Goal: Check status: Check status

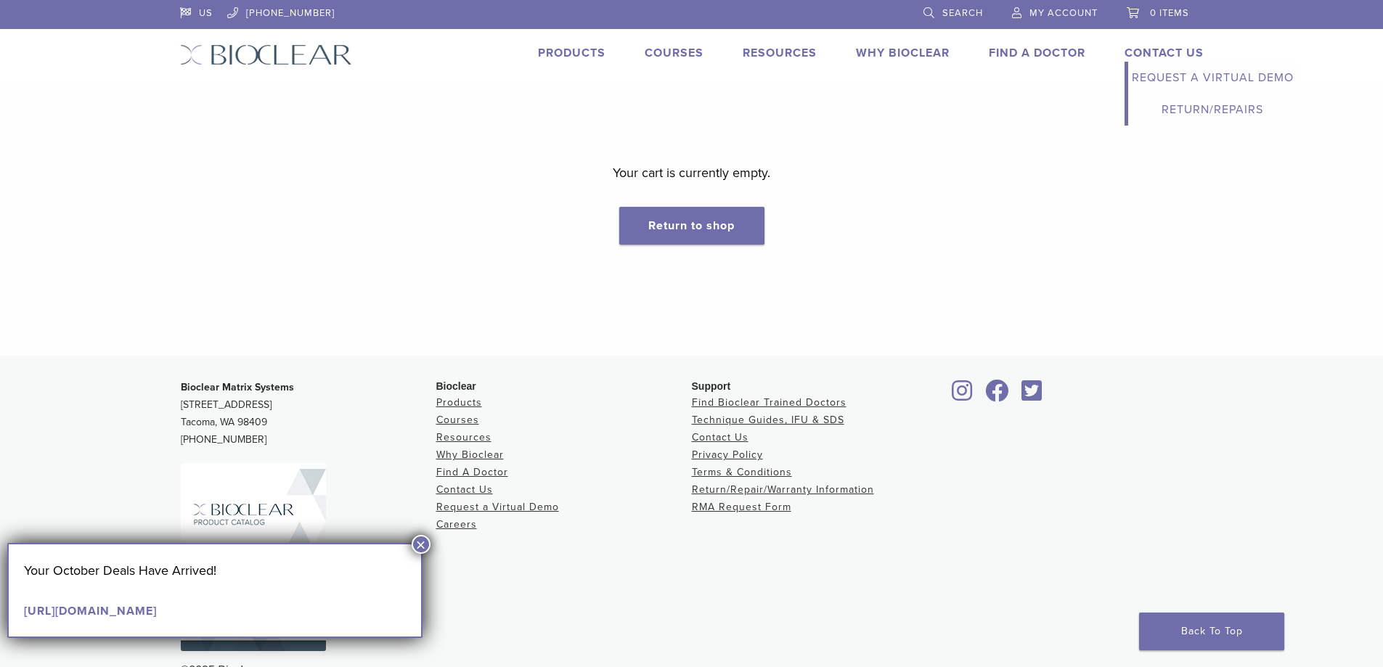
click at [1207, 109] on link "Return/Repairs" at bounding box center [1212, 110] width 169 height 32
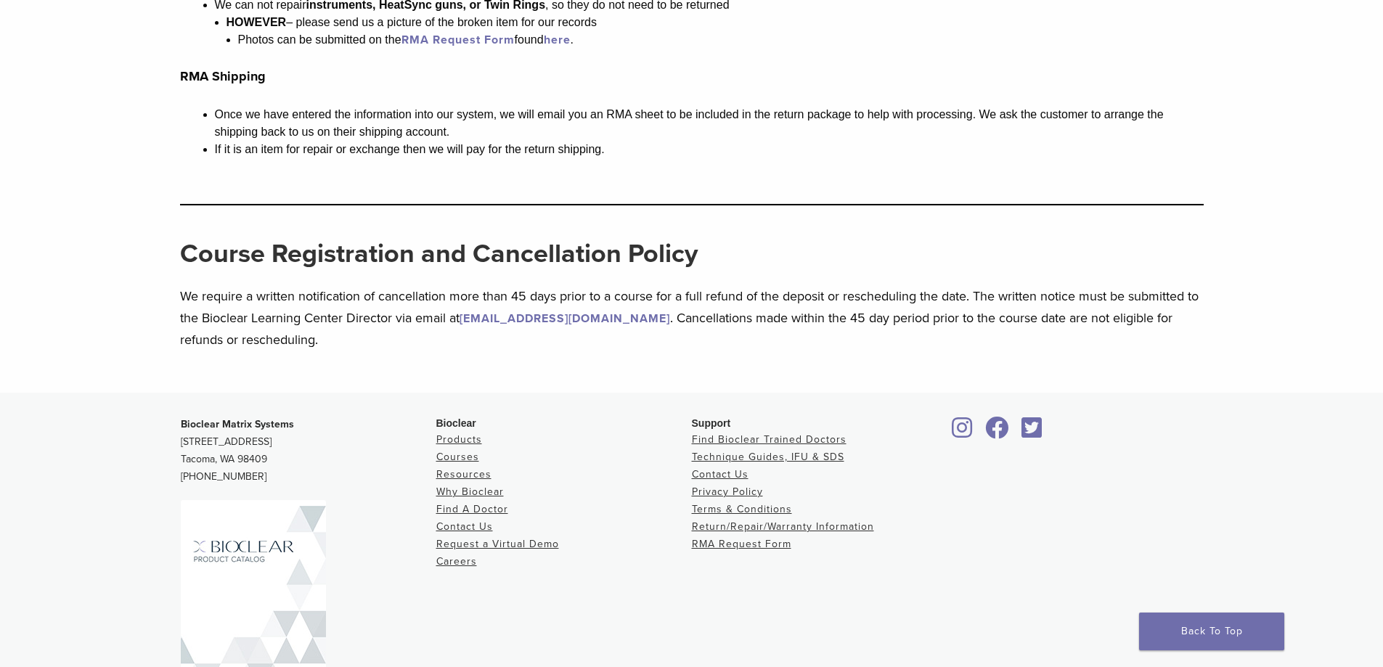
scroll to position [1633, 0]
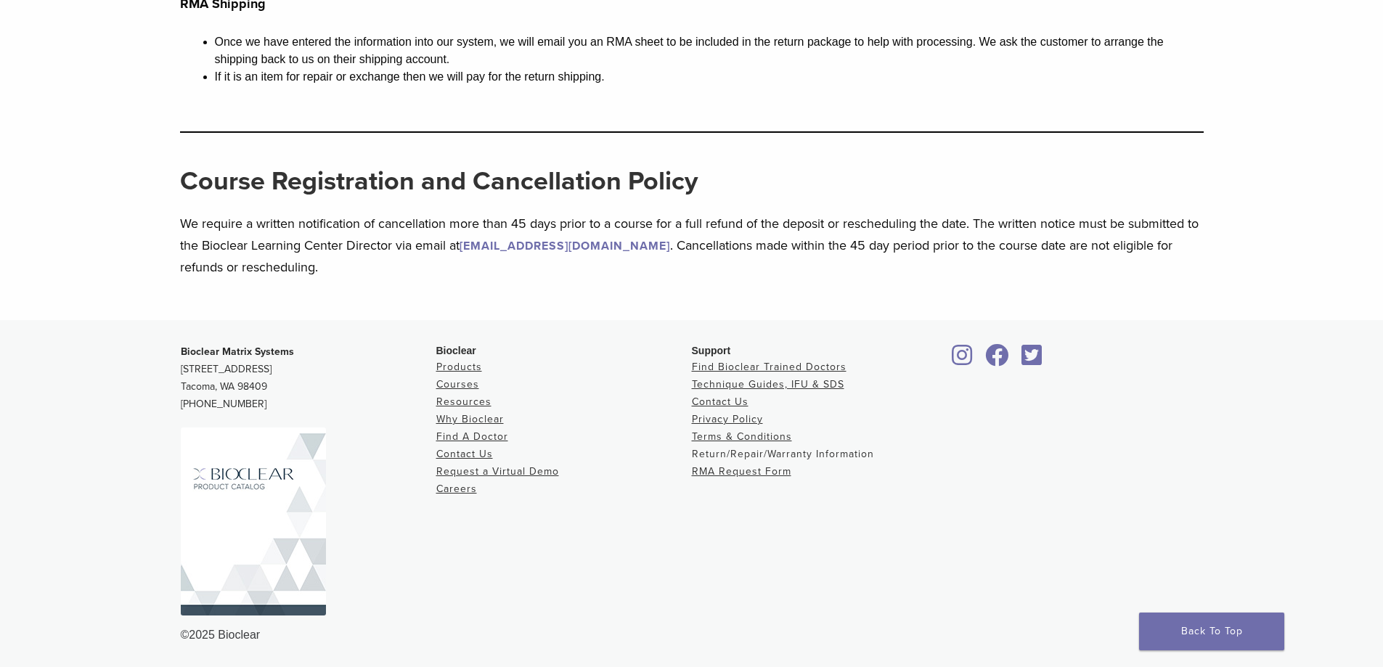
click at [738, 456] on link "Return/Repair/Warranty Information" at bounding box center [783, 454] width 182 height 12
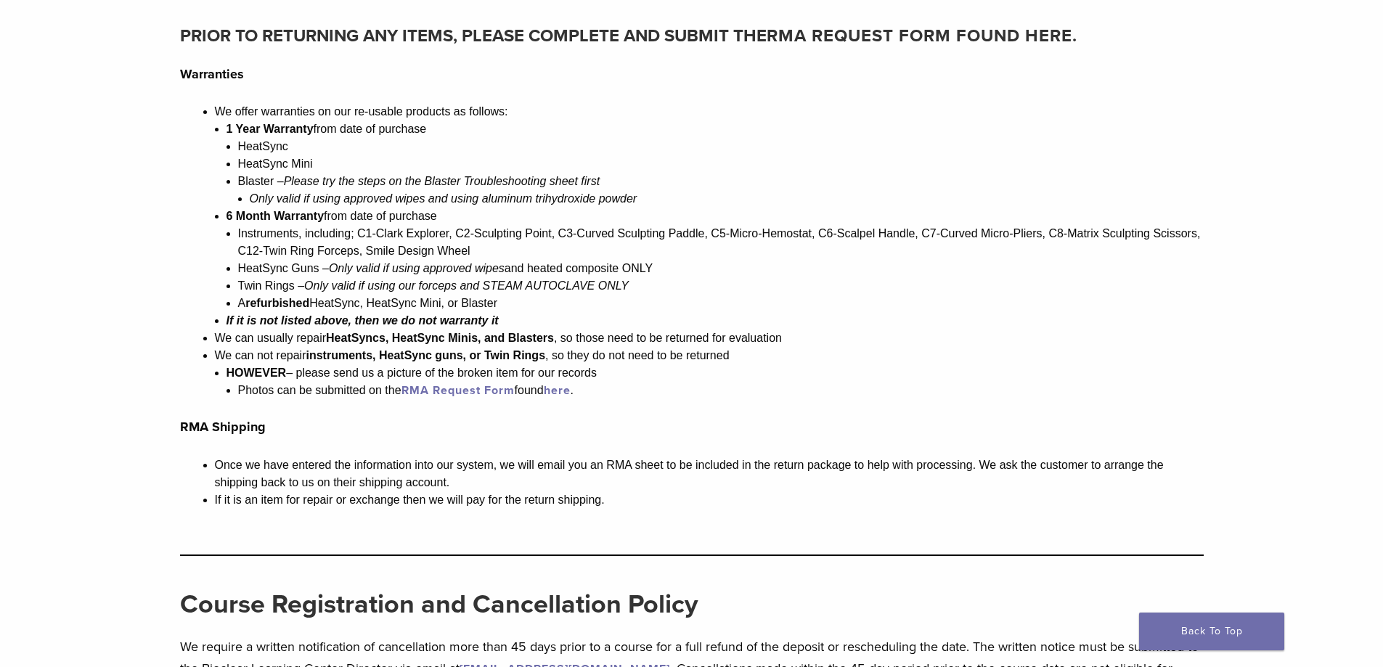
scroll to position [1234, 0]
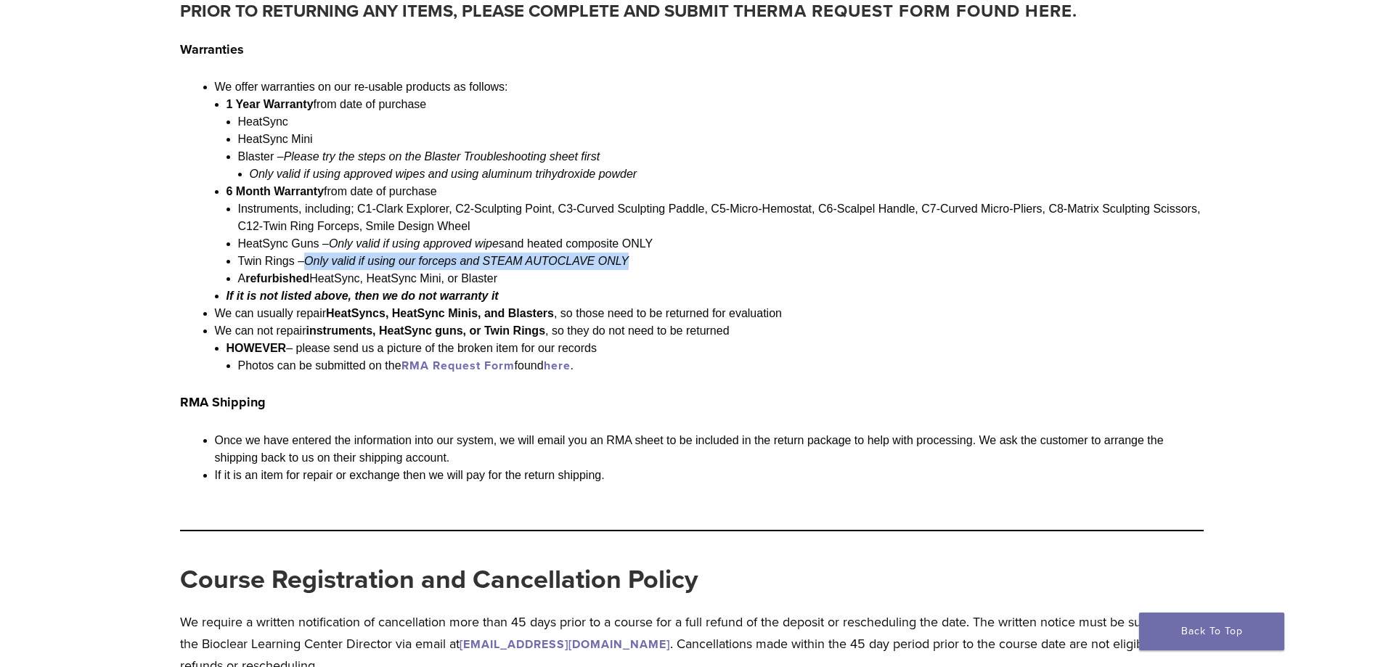
drag, startPoint x: 635, startPoint y: 262, endPoint x: 311, endPoint y: 263, distance: 323.1
click at [311, 263] on li "Twin Rings – Only valid if using our forceps and STEAM AUTOCLAVE ONLY" at bounding box center [721, 261] width 966 height 17
drag, startPoint x: 237, startPoint y: 260, endPoint x: 632, endPoint y: 262, distance: 395.0
click at [632, 262] on li "Twin Rings – Only valid if using our forceps and STEAM AUTOCLAVE ONLY" at bounding box center [721, 261] width 966 height 17
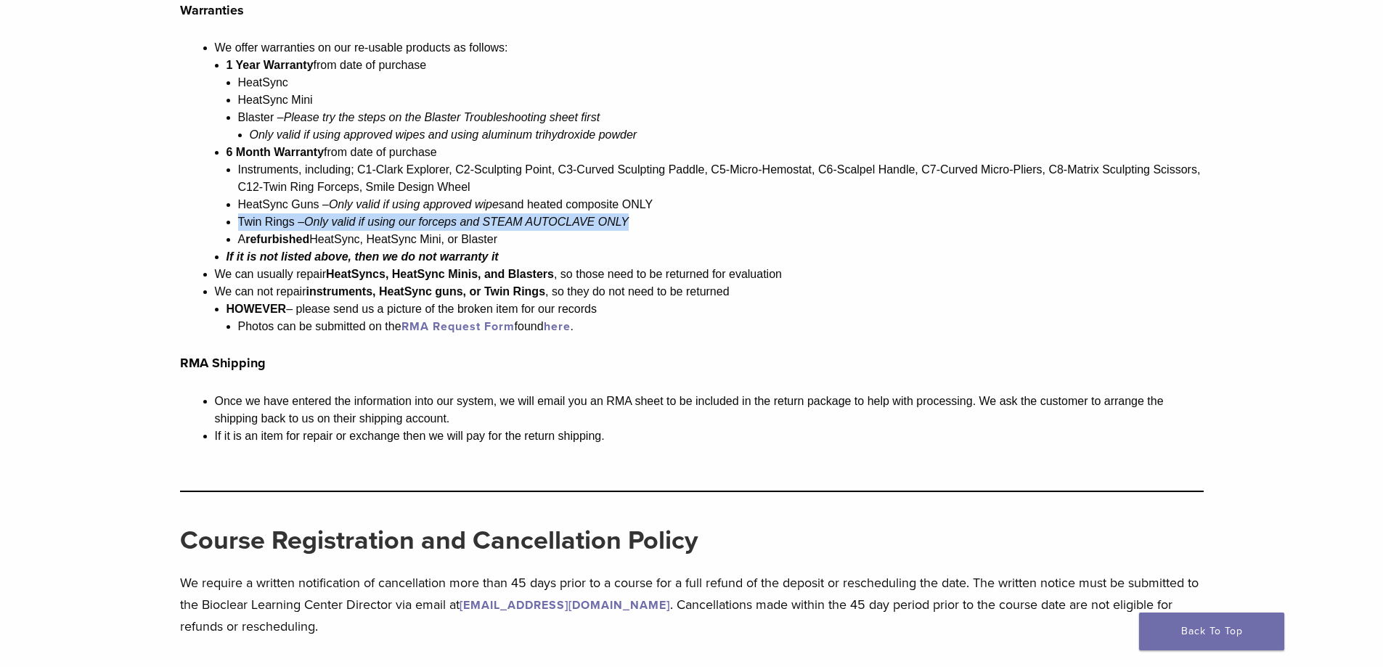
scroll to position [1307, 0]
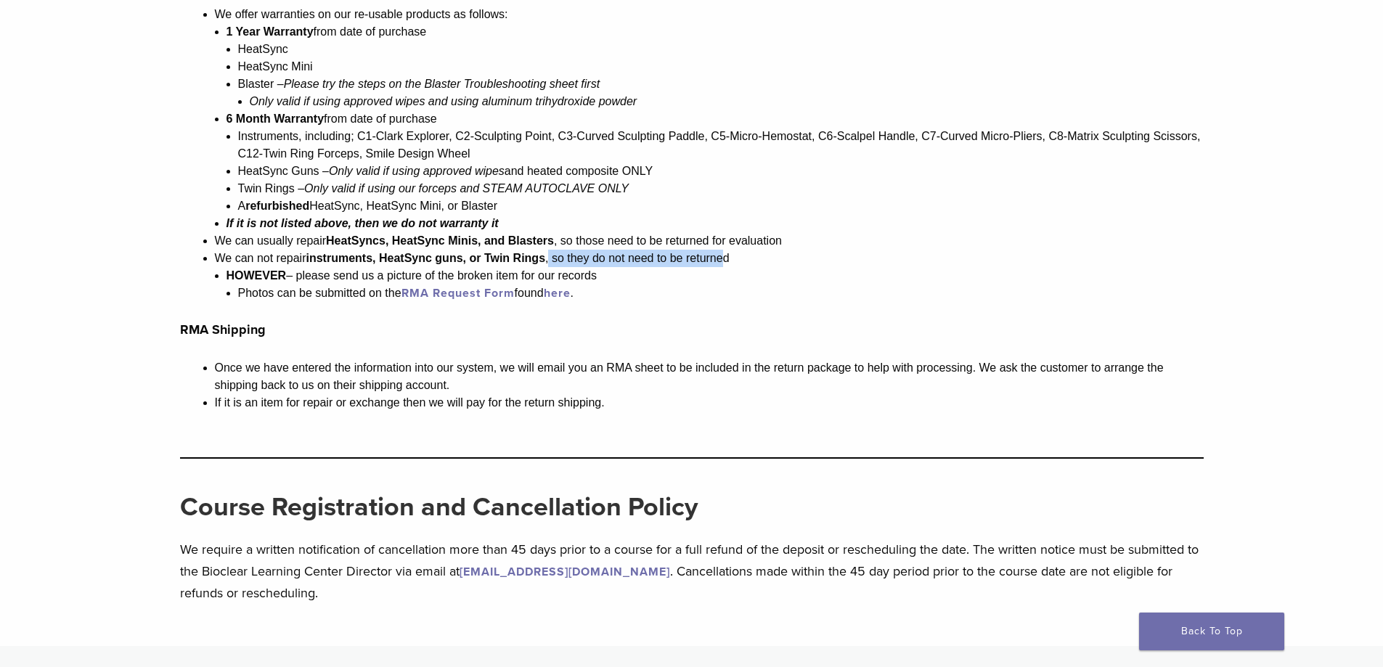
drag, startPoint x: 553, startPoint y: 256, endPoint x: 724, endPoint y: 256, distance: 171.3
click at [724, 256] on span ", so they do not need to be returned" at bounding box center [637, 258] width 184 height 12
click at [446, 273] on span "HOWEVER – please send us a picture of the broken item for our records" at bounding box center [412, 275] width 370 height 12
click at [558, 295] on link "here" at bounding box center [557, 293] width 27 height 15
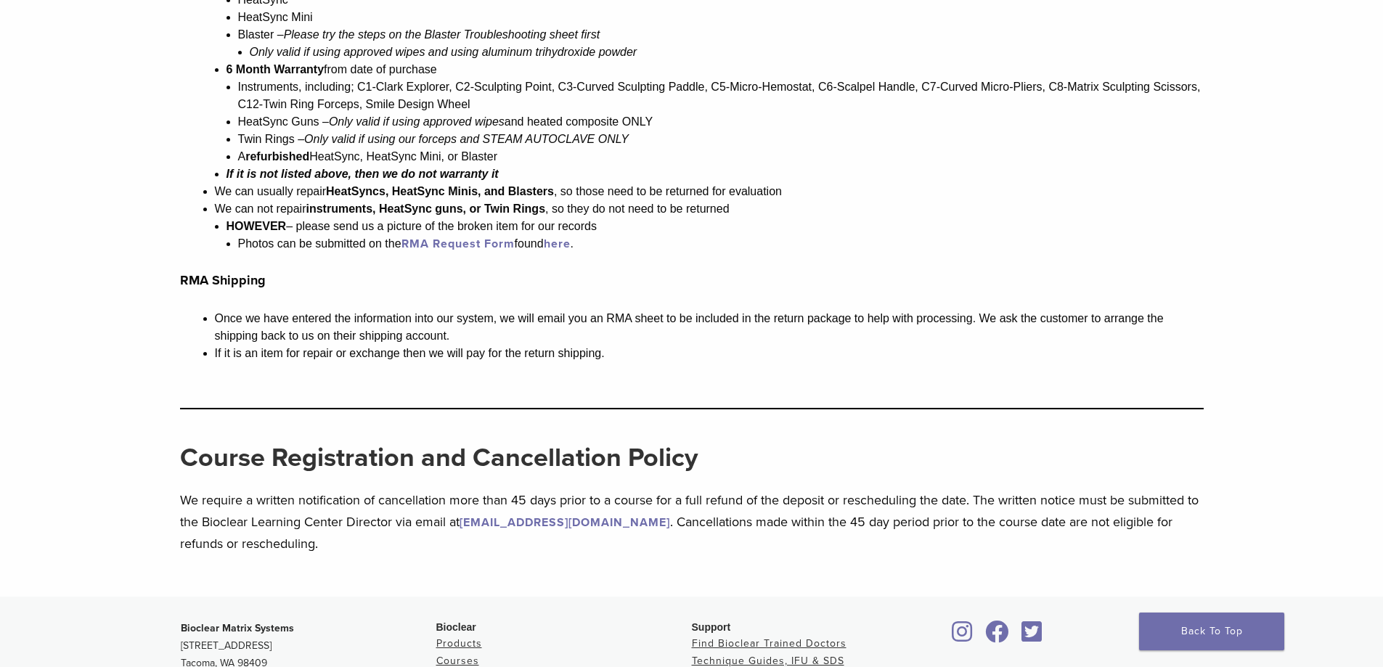
scroll to position [1379, 0]
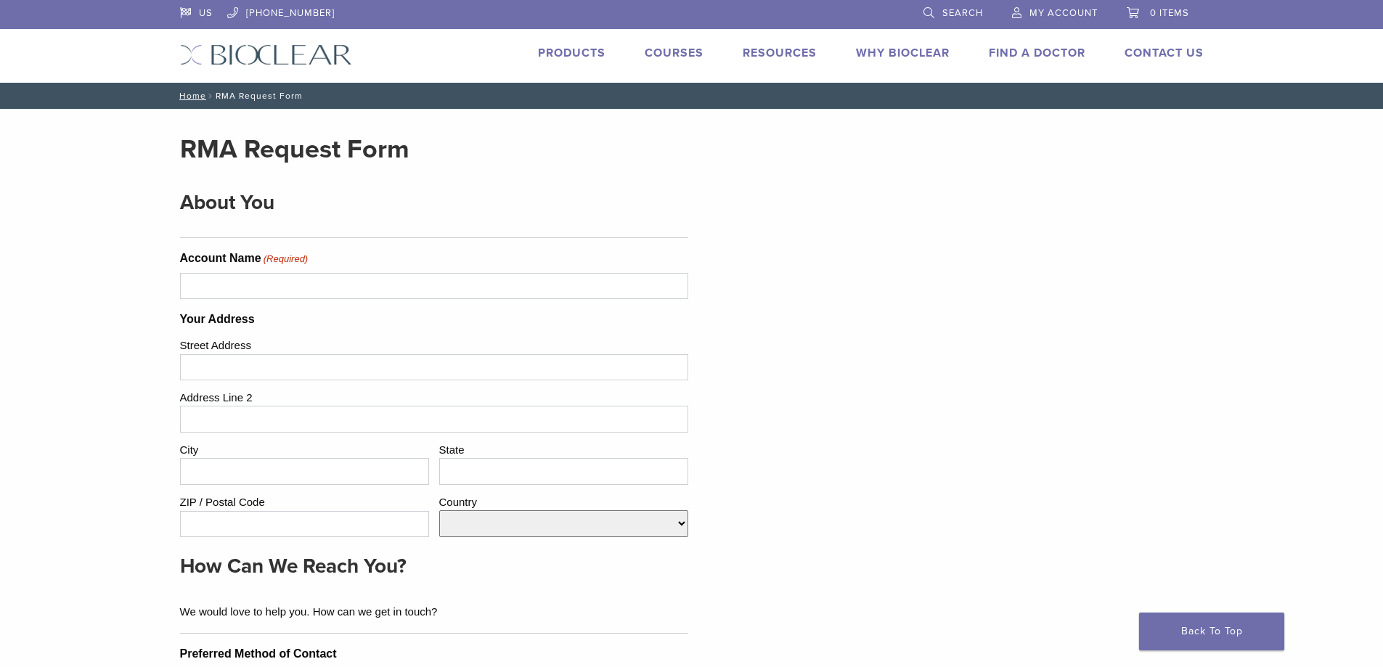
click at [1077, 4] on link "My Account" at bounding box center [1055, 11] width 86 height 22
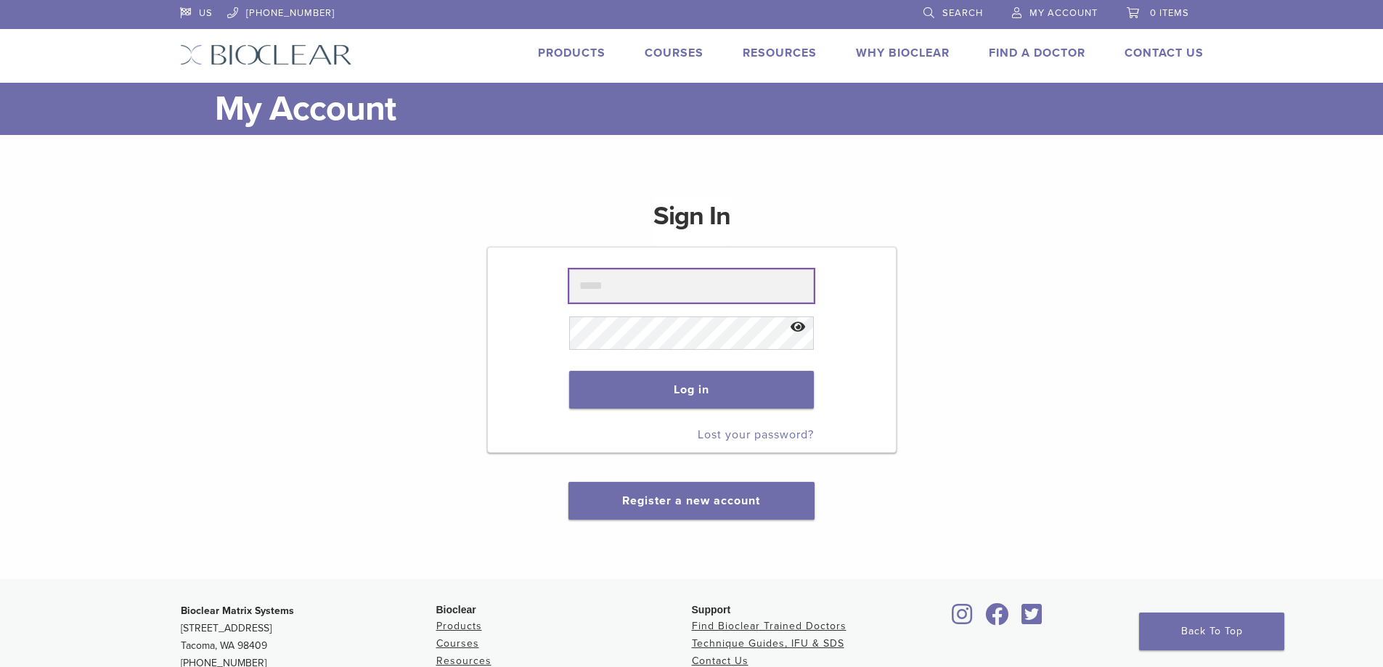
click at [643, 290] on input "text" at bounding box center [691, 285] width 245 height 33
type input "**********"
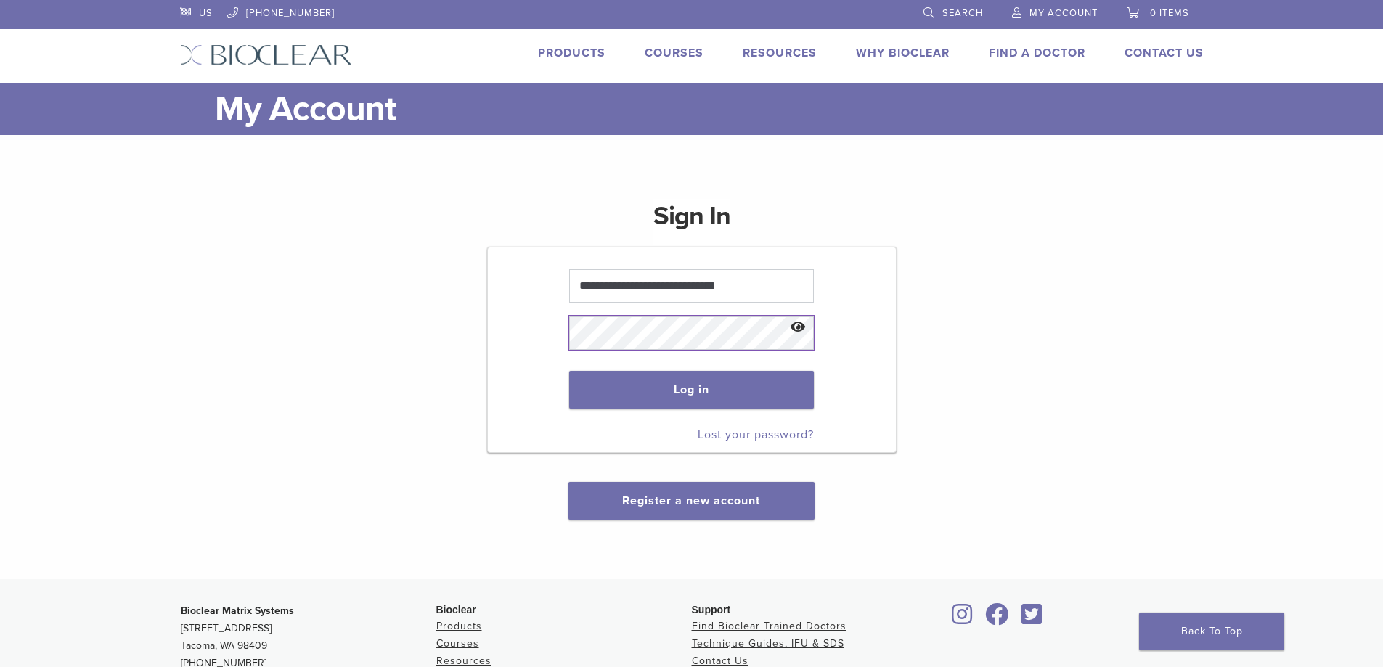
click at [569, 371] on button "Log in" at bounding box center [691, 390] width 245 height 38
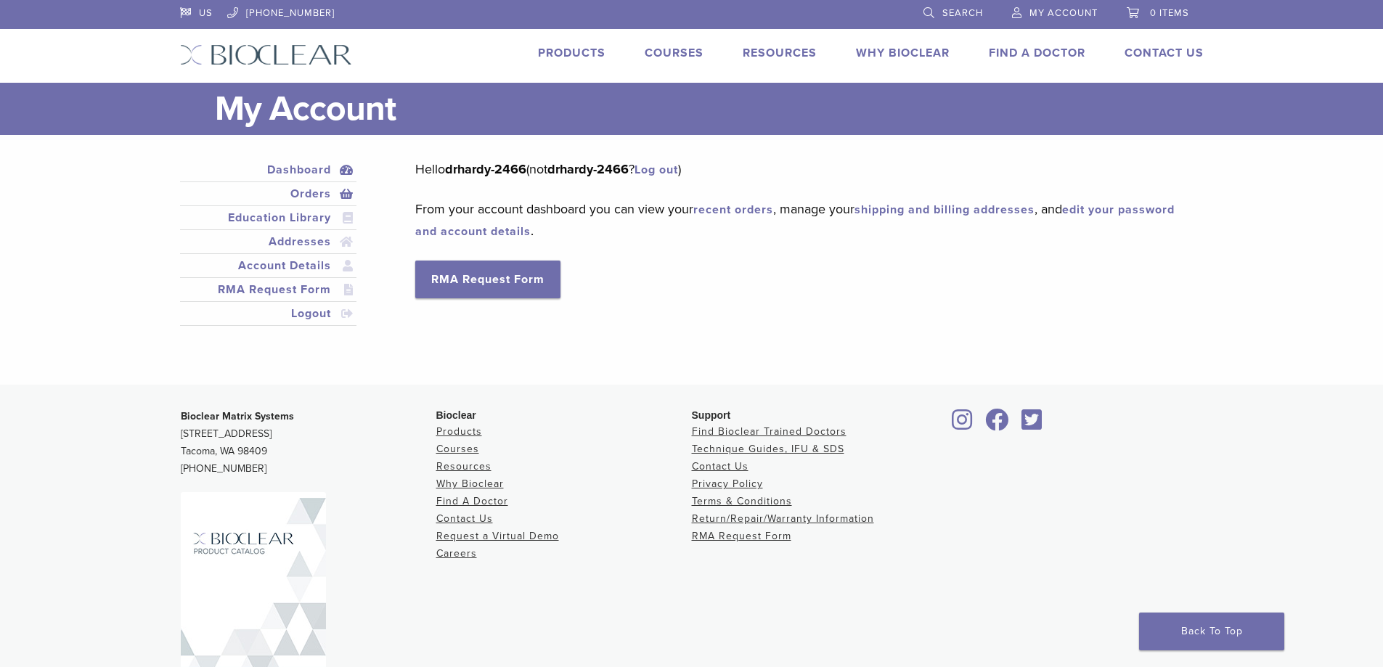
click at [309, 192] on link "Orders" at bounding box center [268, 193] width 171 height 17
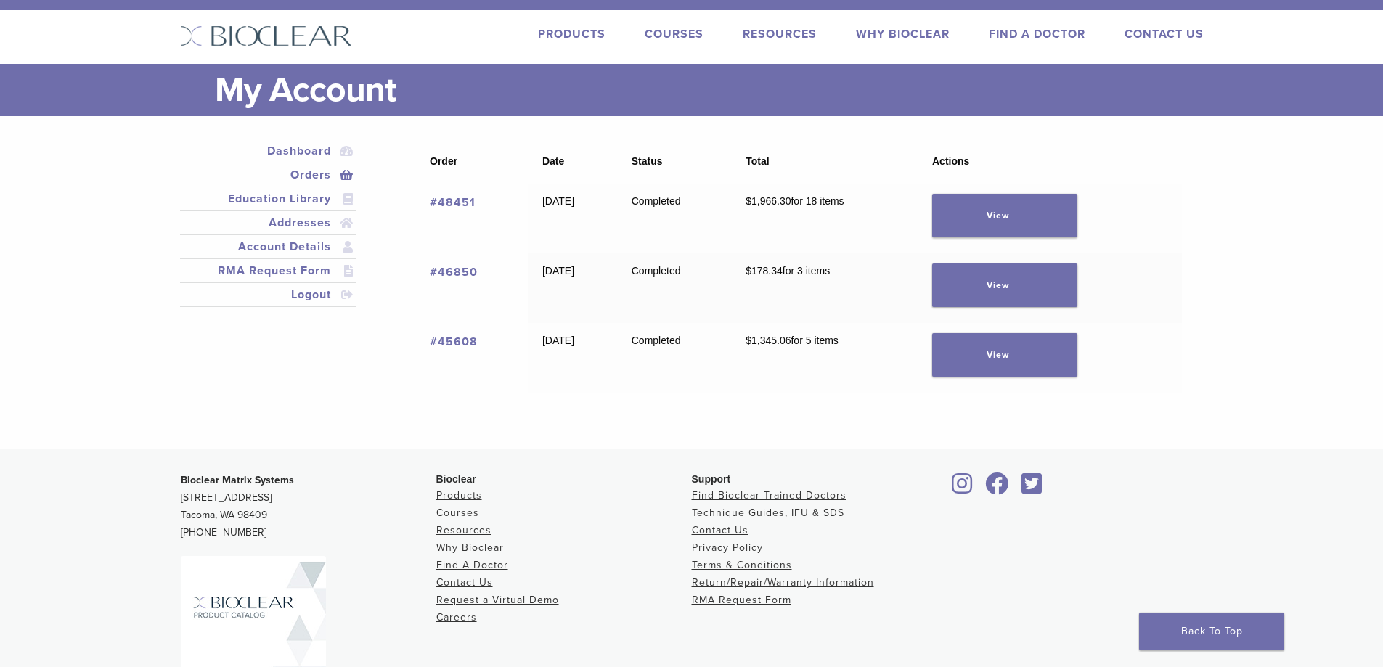
scroll to position [73, 0]
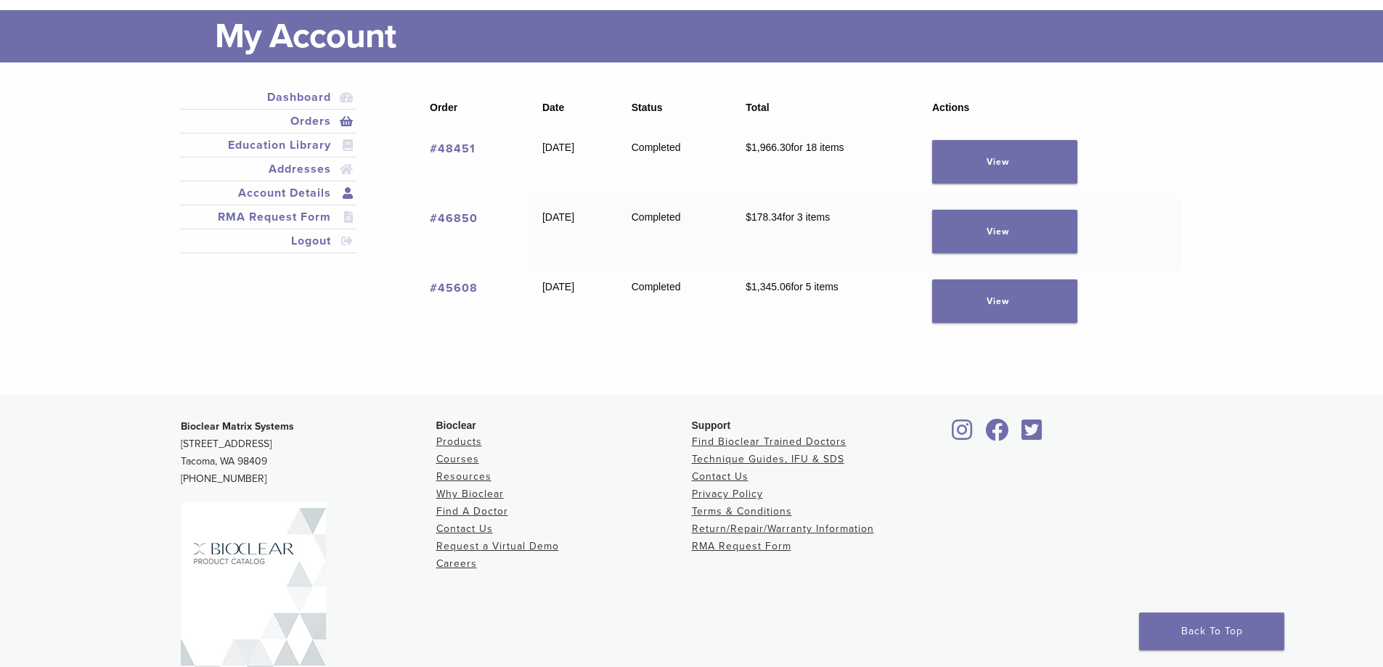
click at [288, 195] on link "Account Details" at bounding box center [268, 192] width 171 height 17
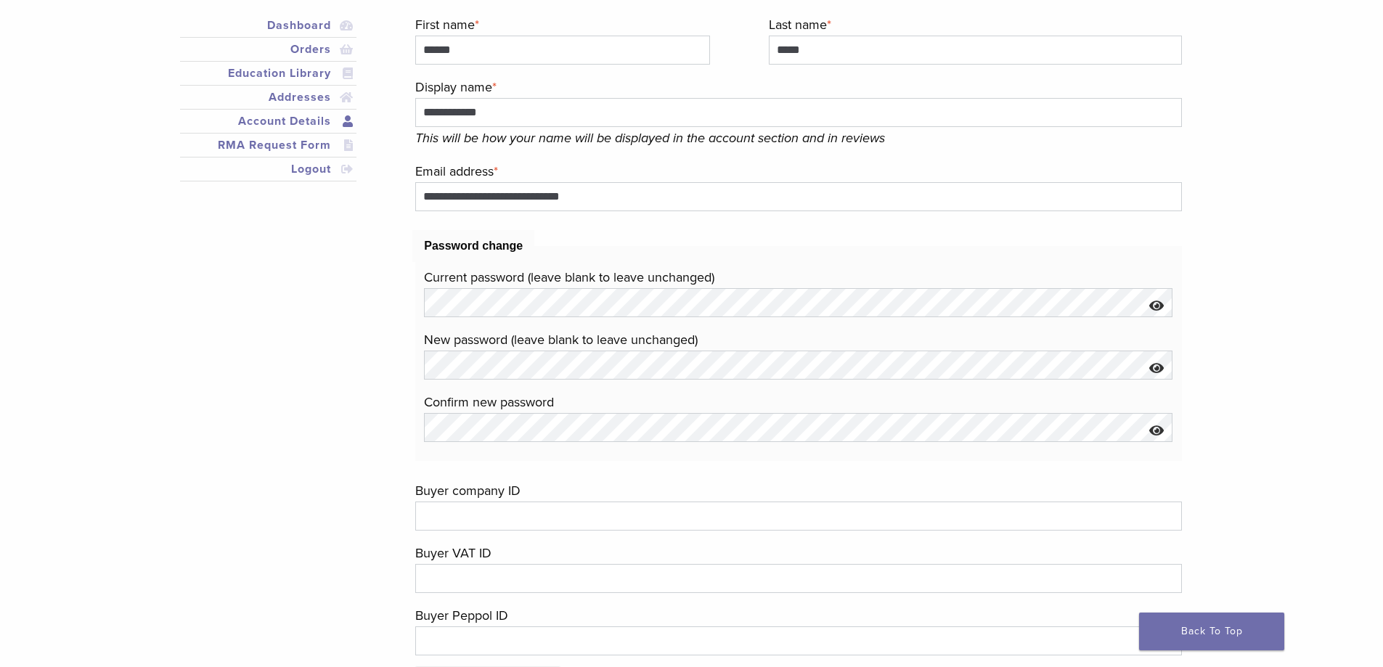
scroll to position [145, 0]
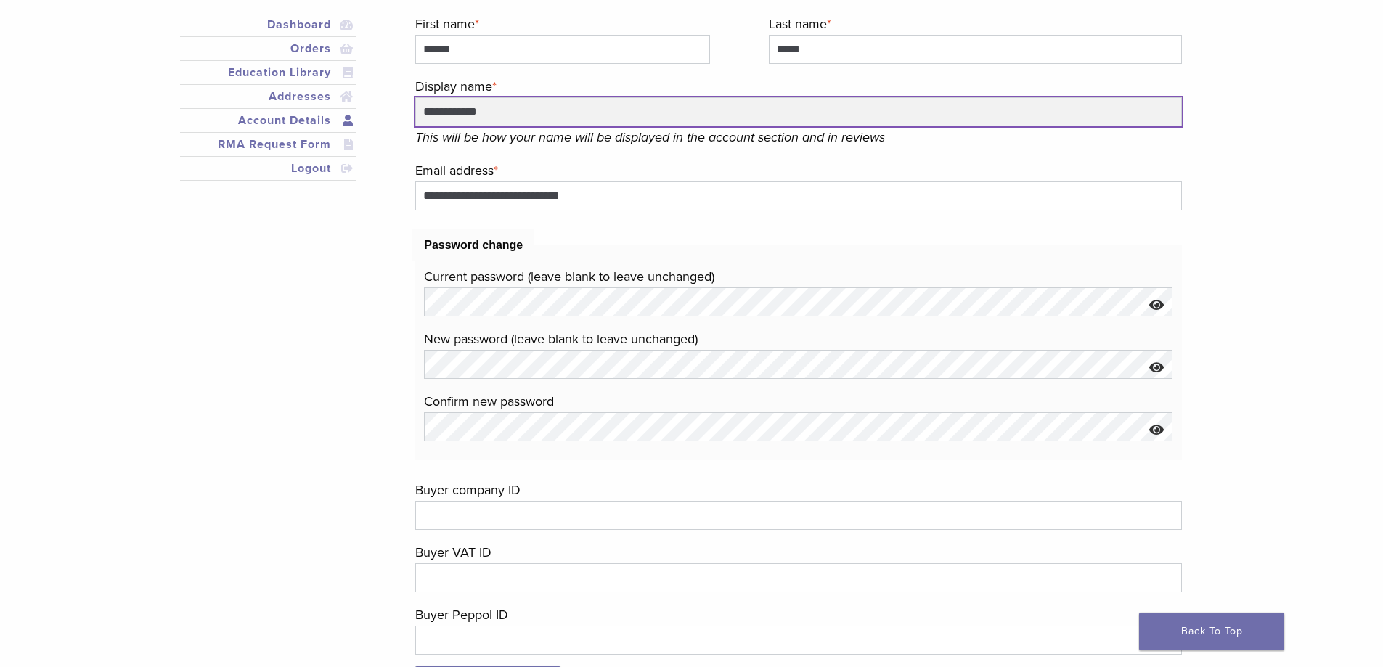
drag, startPoint x: 506, startPoint y: 109, endPoint x: 407, endPoint y: 118, distance: 99.2
click at [407, 118] on div "**********" at bounding box center [681, 368] width 1024 height 710
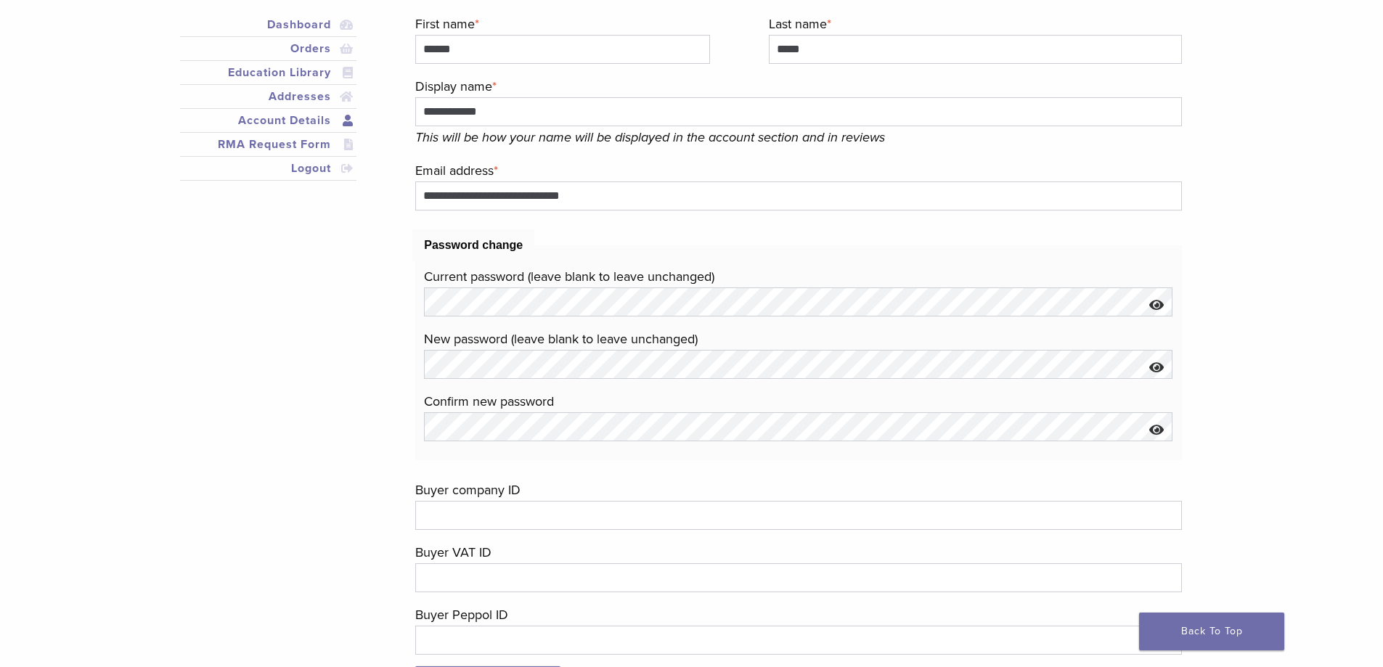
click at [374, 282] on div "**********" at bounding box center [681, 368] width 1024 height 710
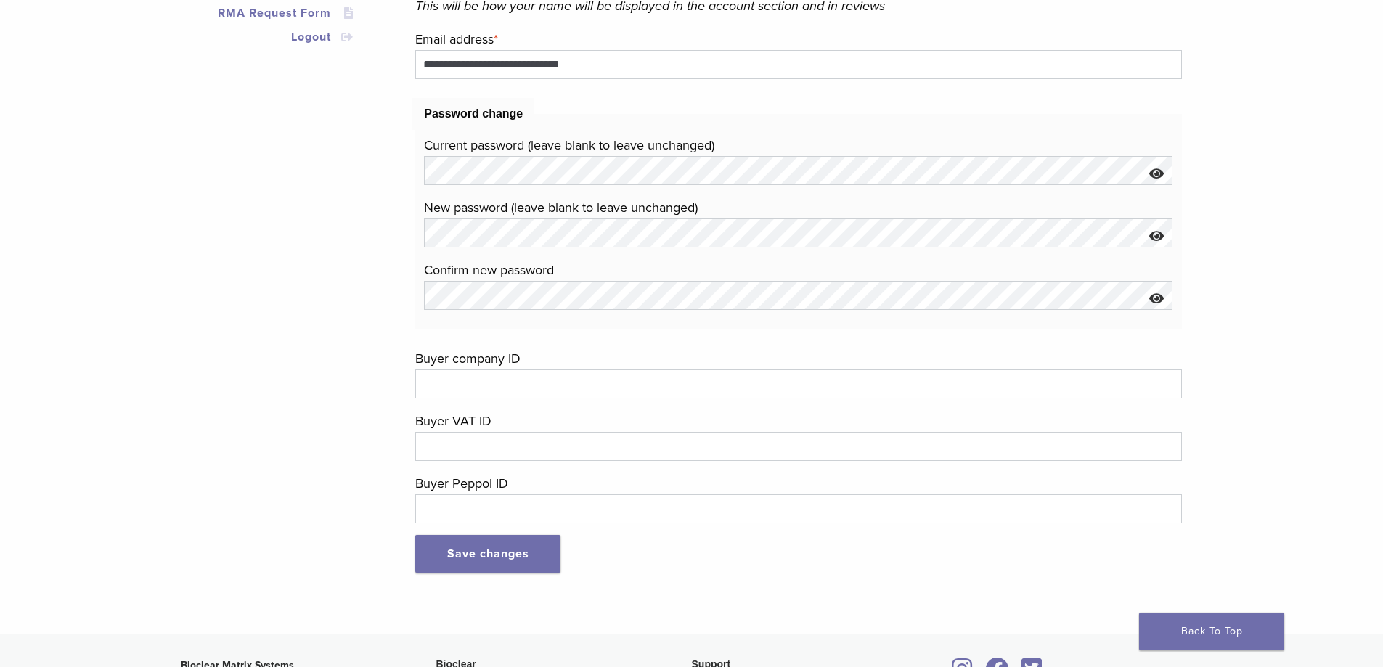
scroll to position [9, 0]
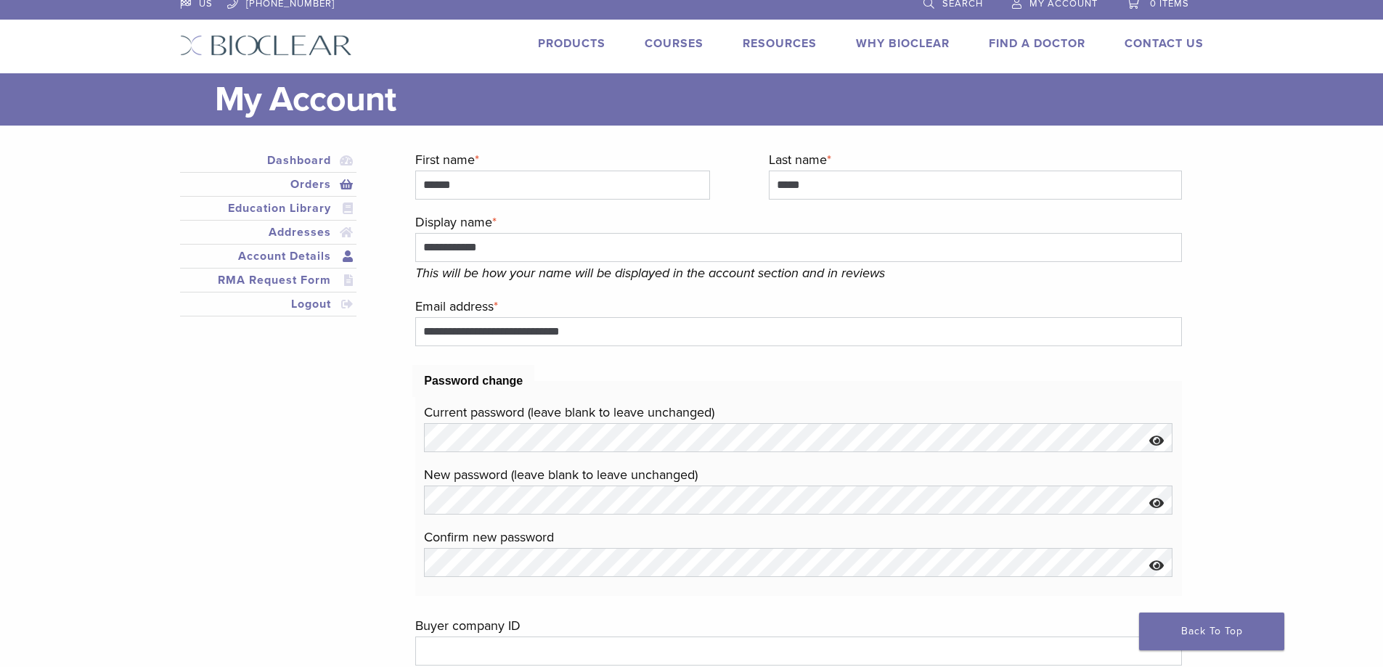
click at [316, 177] on link "Orders" at bounding box center [268, 184] width 171 height 17
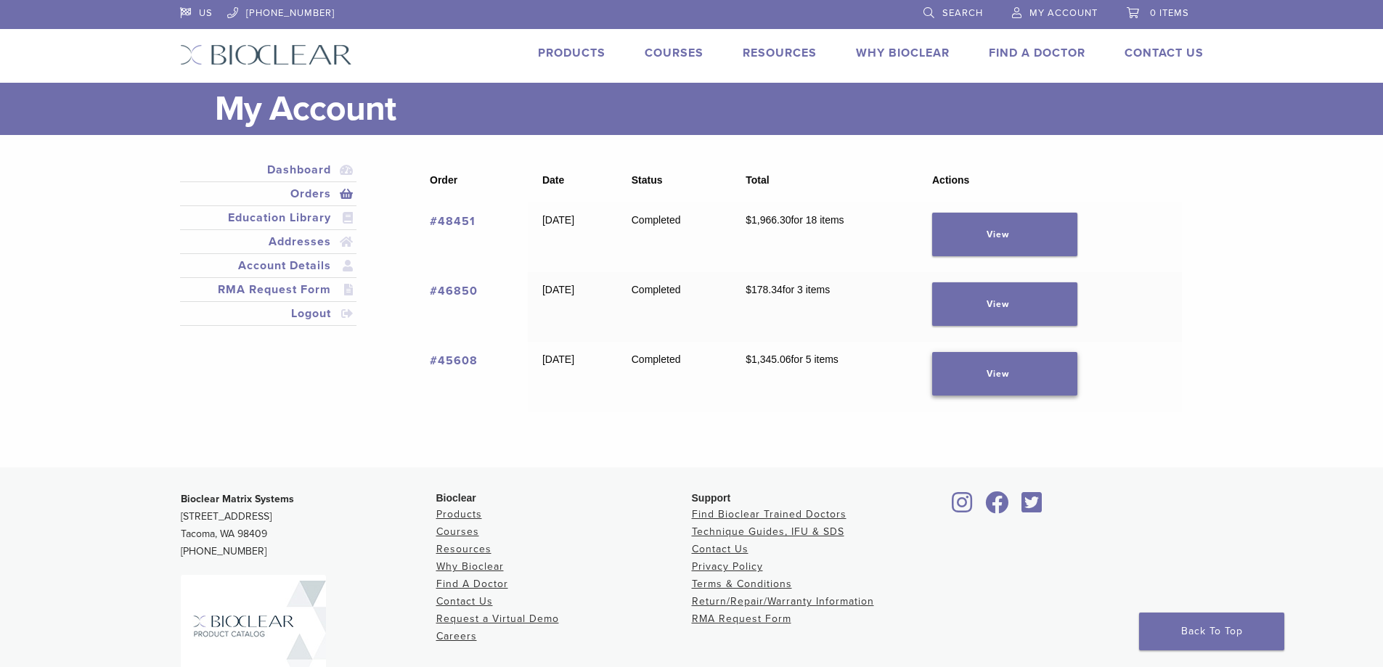
click at [1059, 375] on link "View" at bounding box center [1004, 374] width 145 height 44
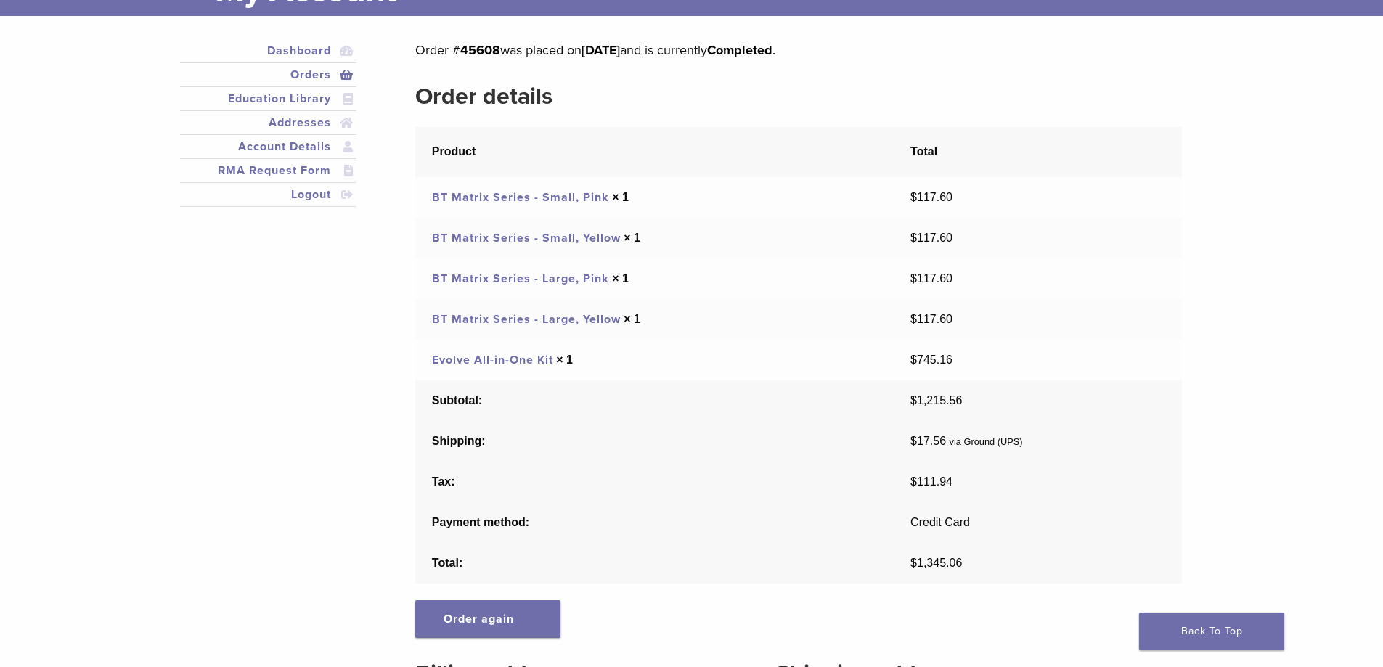
scroll to position [145, 0]
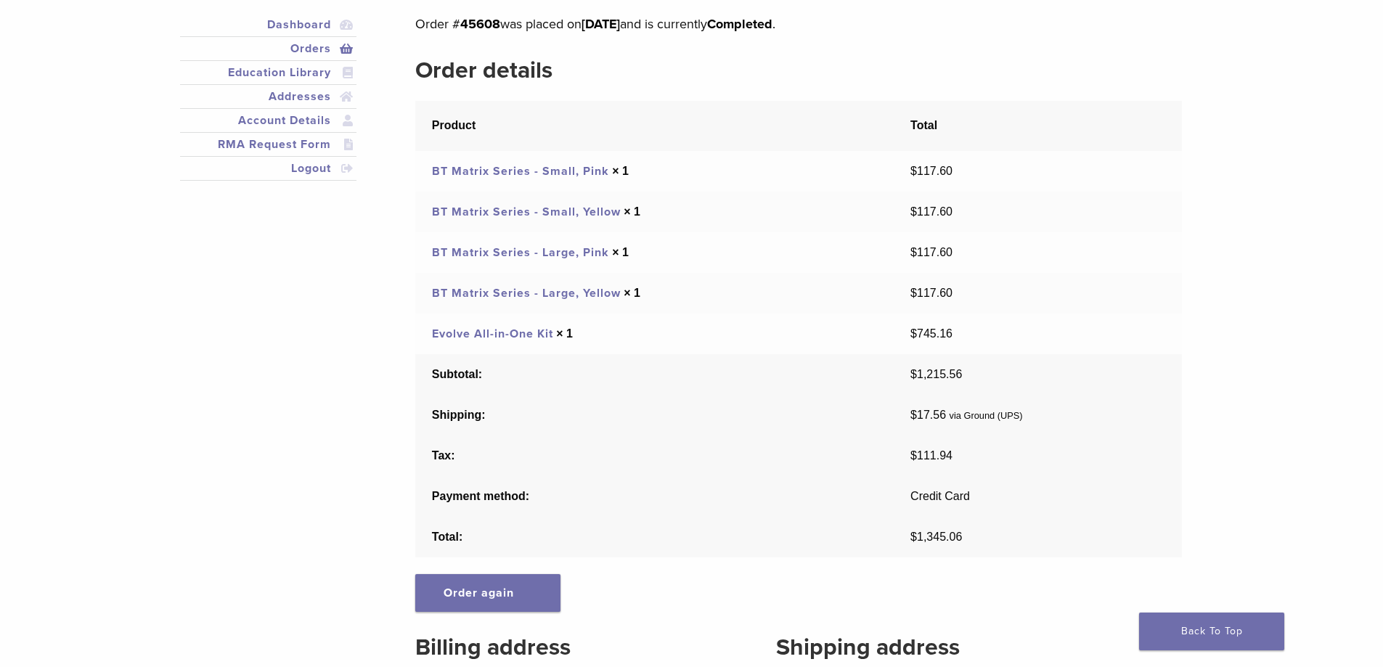
click at [535, 334] on link "Evolve All-in-One Kit" at bounding box center [492, 334] width 121 height 15
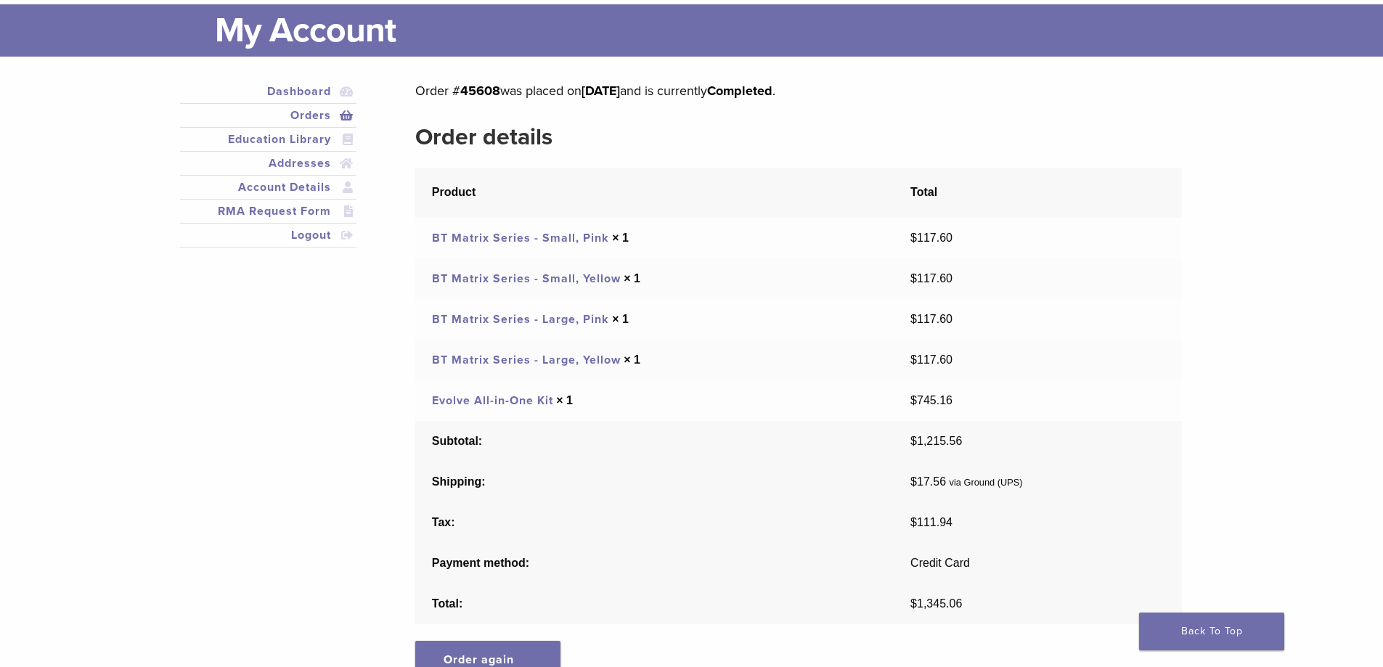
scroll to position [73, 0]
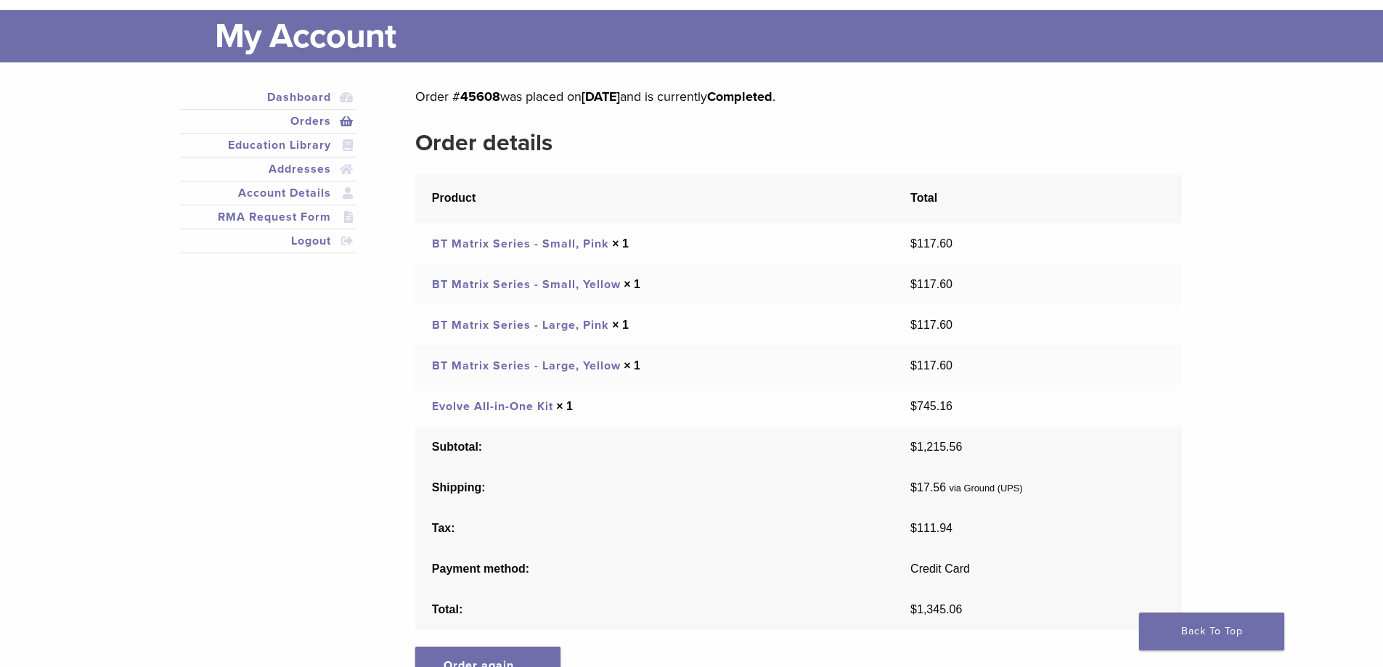
click at [505, 407] on link "Evolve All-in-One Kit" at bounding box center [492, 406] width 121 height 15
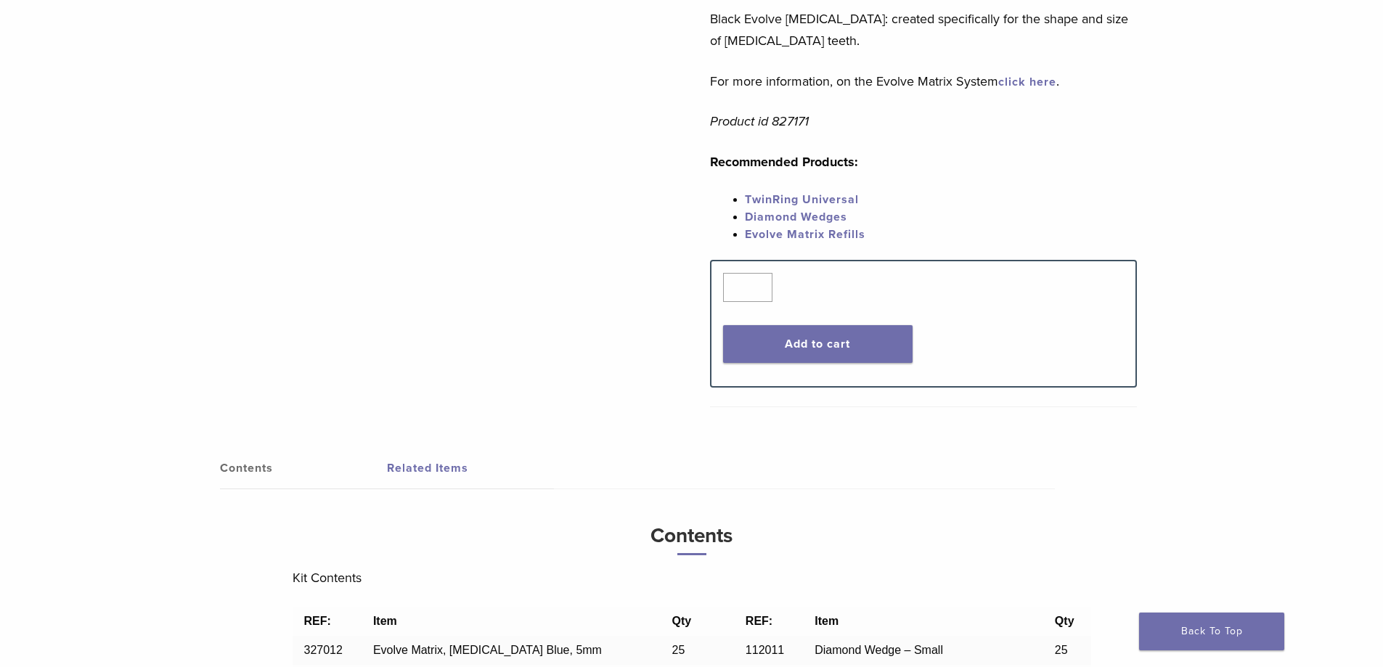
scroll to position [726, 0]
click at [831, 196] on link "TwinRing Universal" at bounding box center [802, 201] width 114 height 15
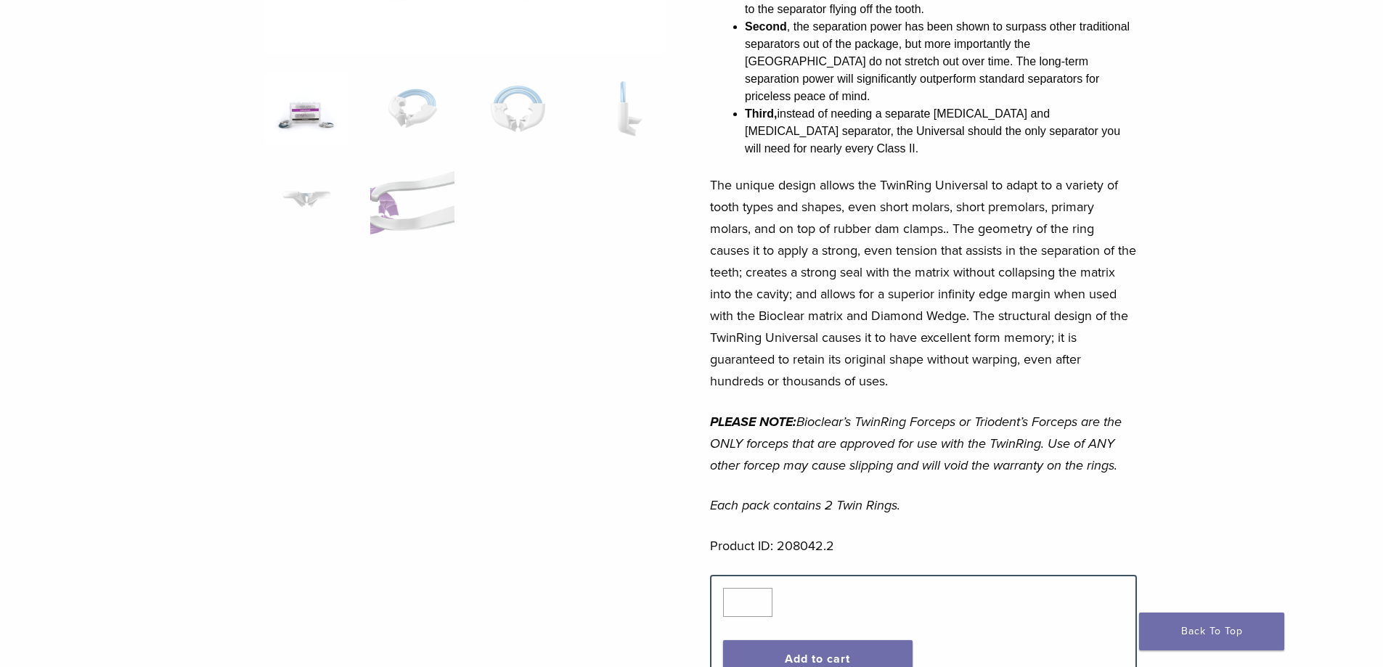
scroll to position [363, 0]
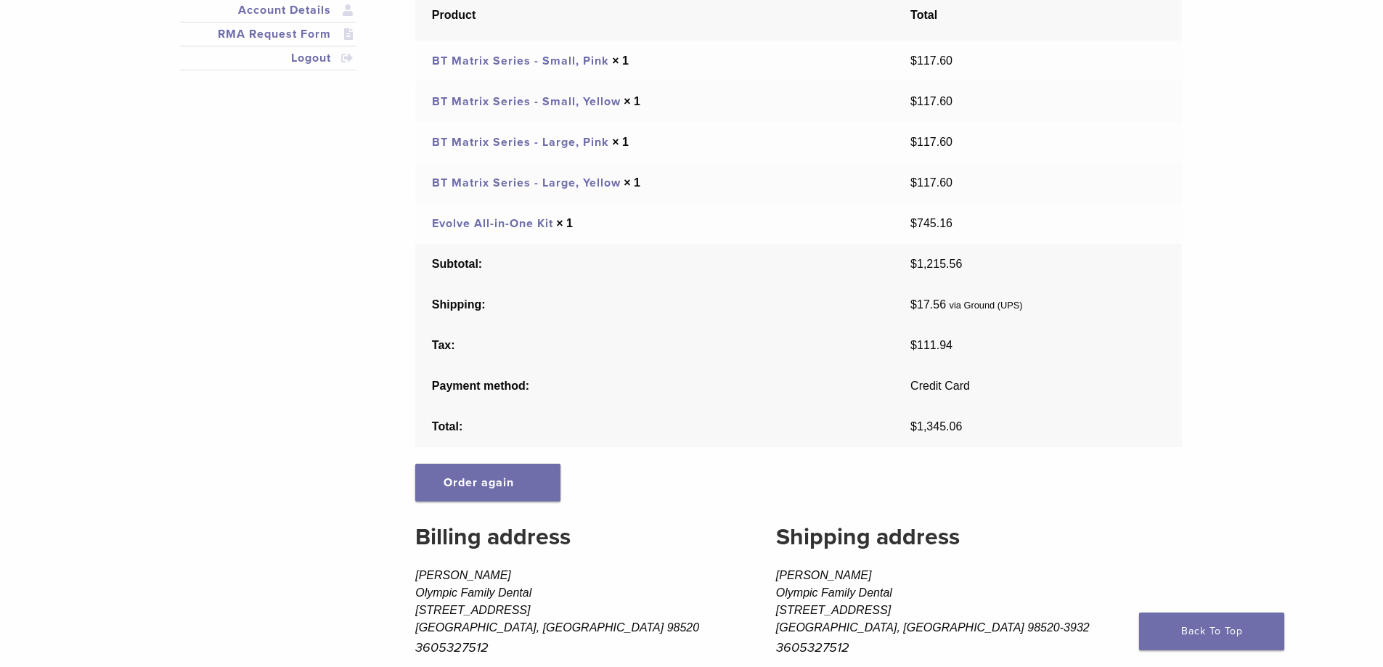
scroll to position [290, 0]
